Goal: Check status: Check status

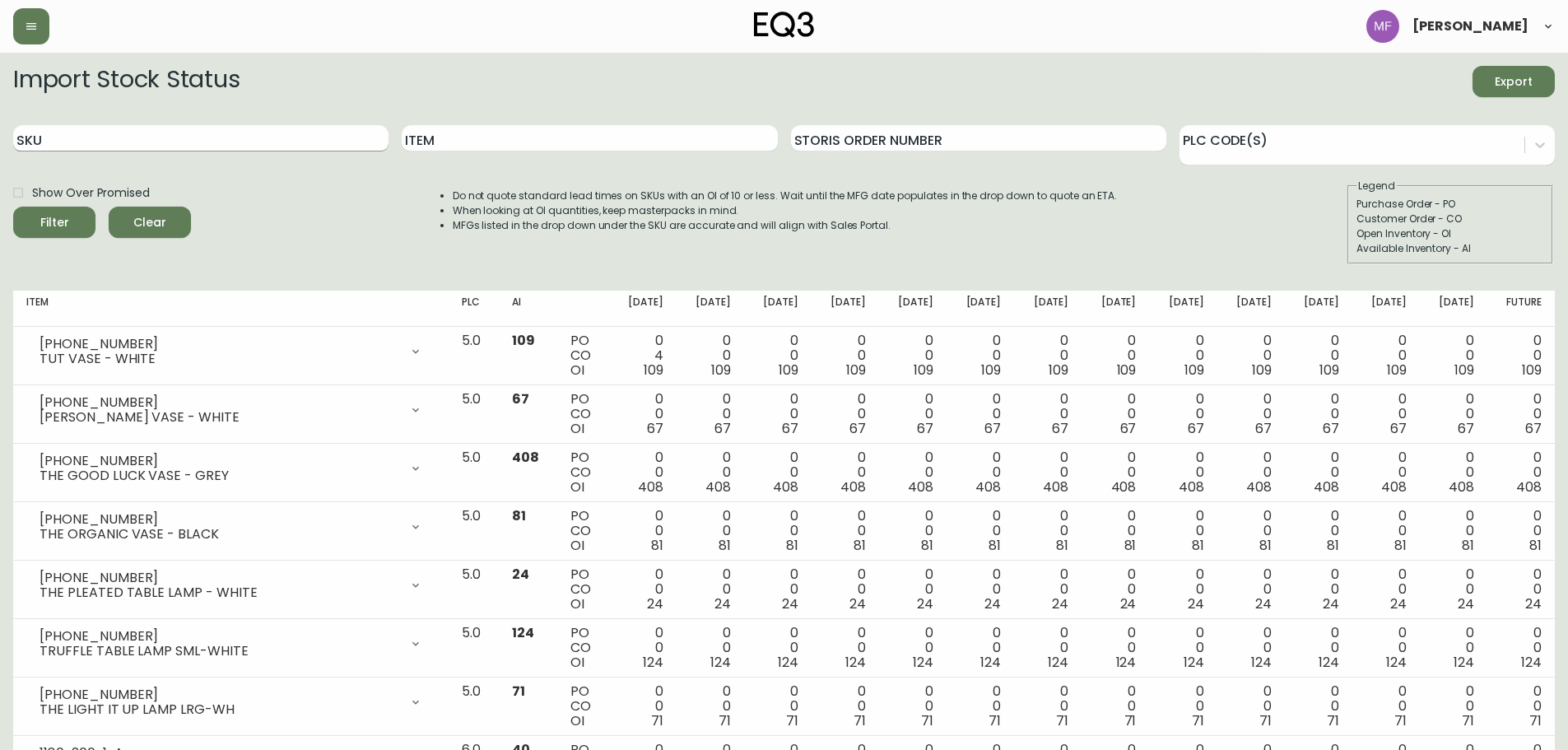
click at [141, 133] on input "SKU" at bounding box center [201, 137] width 375 height 26
paste input "[PHONE_NUMBER]"
click at [13, 206] on button "Filter" at bounding box center [55, 222] width 83 height 32
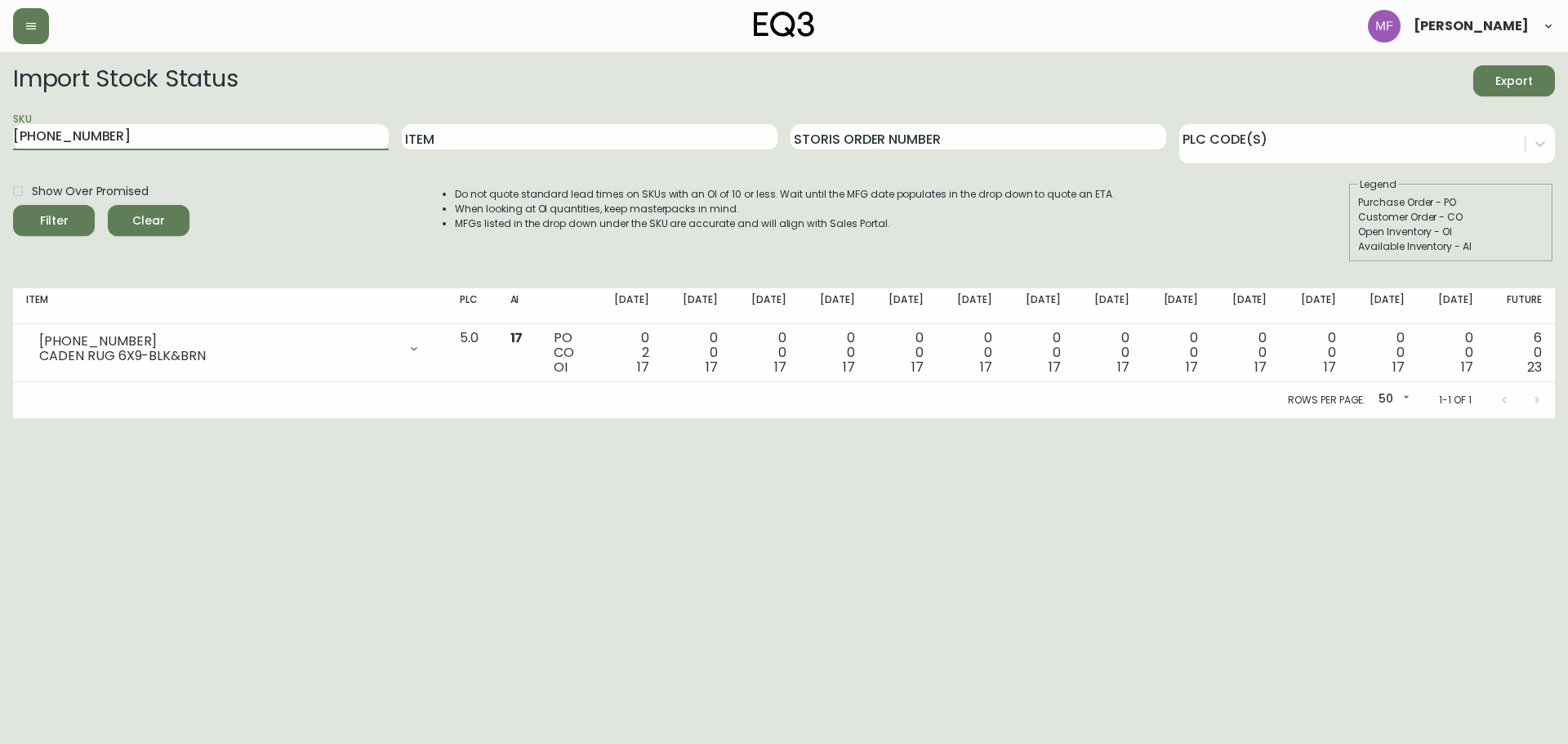
drag, startPoint x: 135, startPoint y: 140, endPoint x: -65, endPoint y: 128, distance: 200.4
click at [0, 128] on html "[PERSON_NAME] Import Stock Status Export SKU [PHONE_NUMBER] Item Storis Order N…" at bounding box center [784, 209] width 1568 height 418
paste input "9-1"
type input "[PHONE_NUMBER]"
click at [13, 205] on button "Filter" at bounding box center [54, 220] width 82 height 31
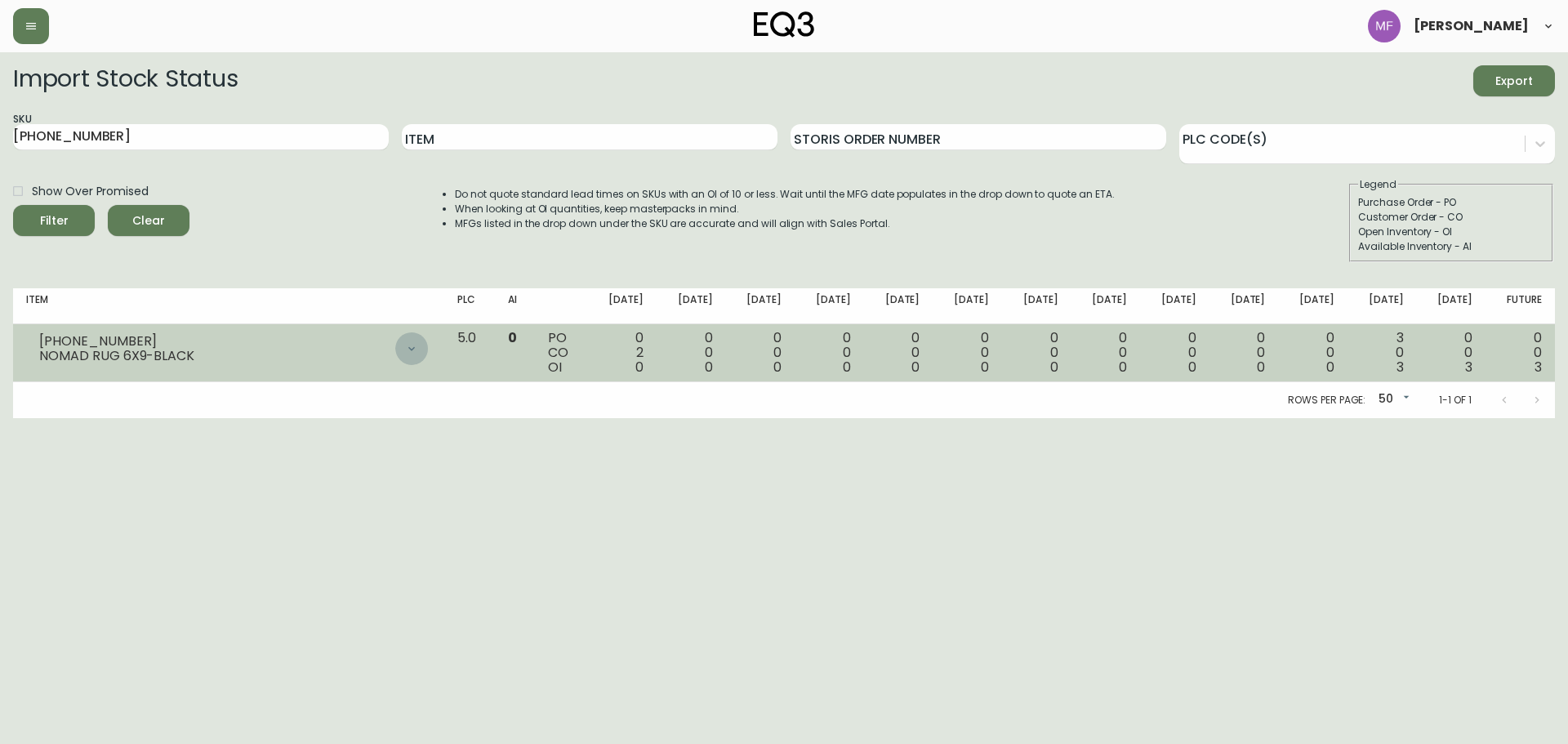
click at [418, 345] on icon at bounding box center [412, 349] width 13 height 13
